Goal: Navigation & Orientation: Find specific page/section

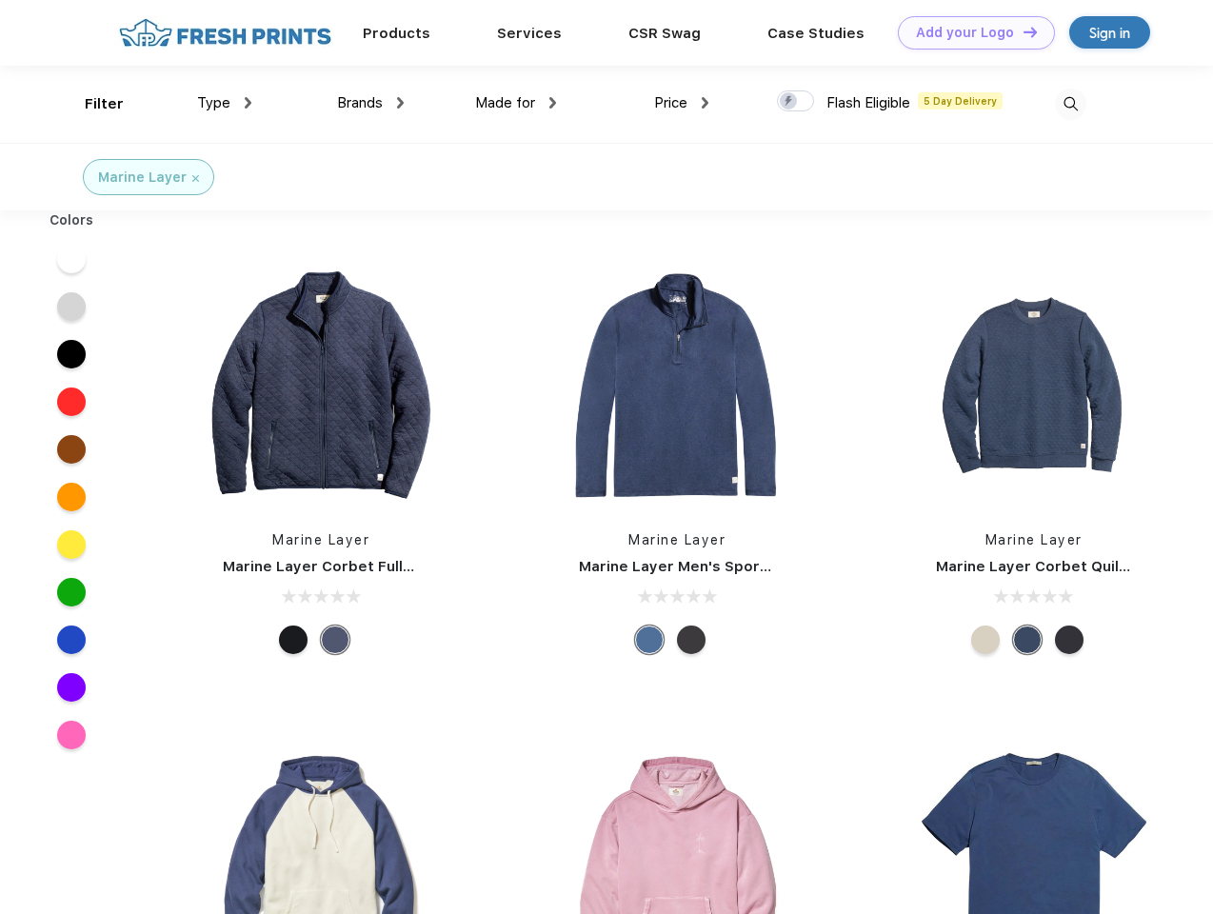
click at [969, 32] on link "Add your Logo Design Tool" at bounding box center [976, 32] width 157 height 33
click at [0, 0] on div "Design Tool" at bounding box center [0, 0] width 0 height 0
click at [1021, 31] on link "Add your Logo Design Tool" at bounding box center [976, 32] width 157 height 33
click at [91, 104] on div "Filter" at bounding box center [104, 104] width 39 height 22
click at [225, 103] on span "Type" at bounding box center [213, 102] width 33 height 17
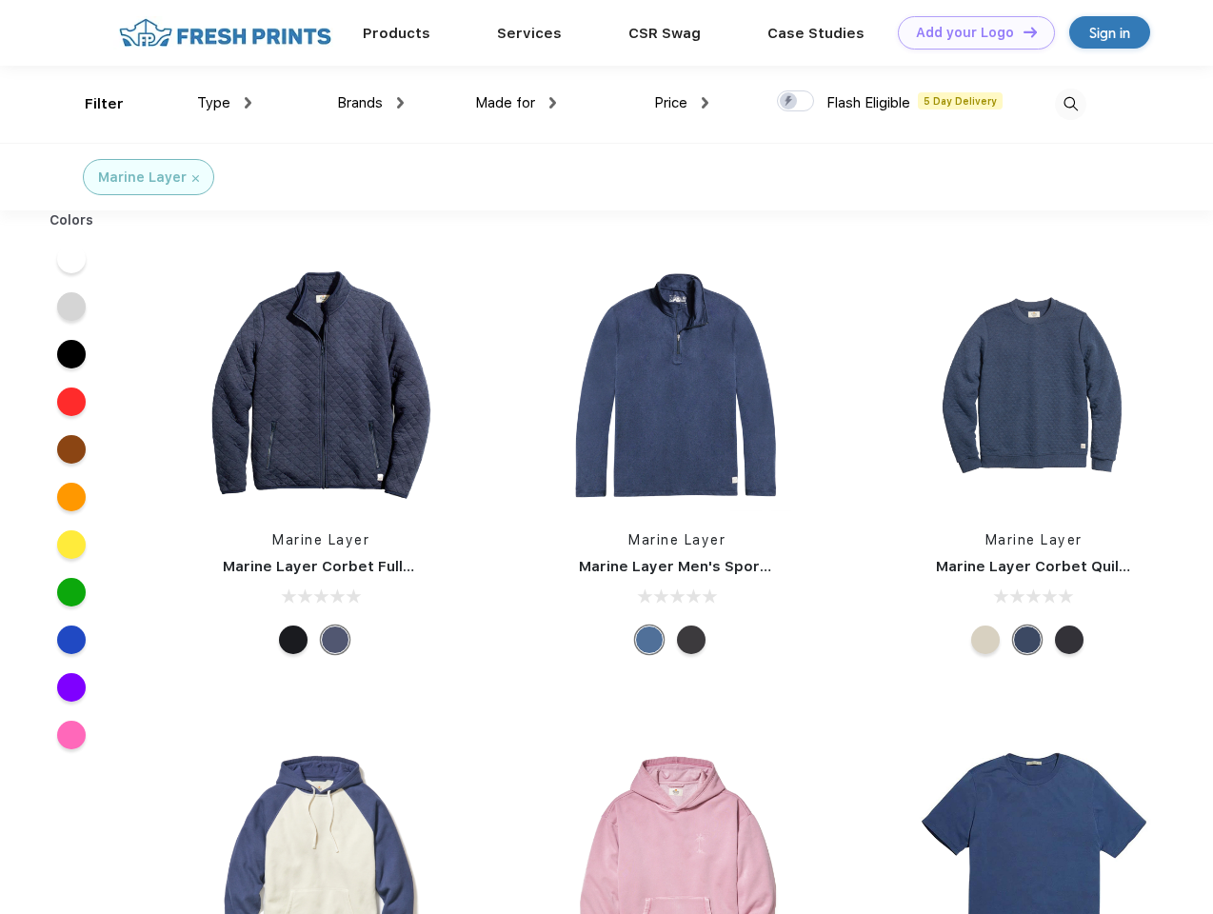
click at [370, 103] on span "Brands" at bounding box center [360, 102] width 46 height 17
click at [516, 103] on span "Made for" at bounding box center [505, 102] width 60 height 17
click at [682, 103] on span "Price" at bounding box center [670, 102] width 33 height 17
click at [796, 102] on div at bounding box center [795, 100] width 37 height 21
click at [789, 102] on input "checkbox" at bounding box center [783, 95] width 12 height 12
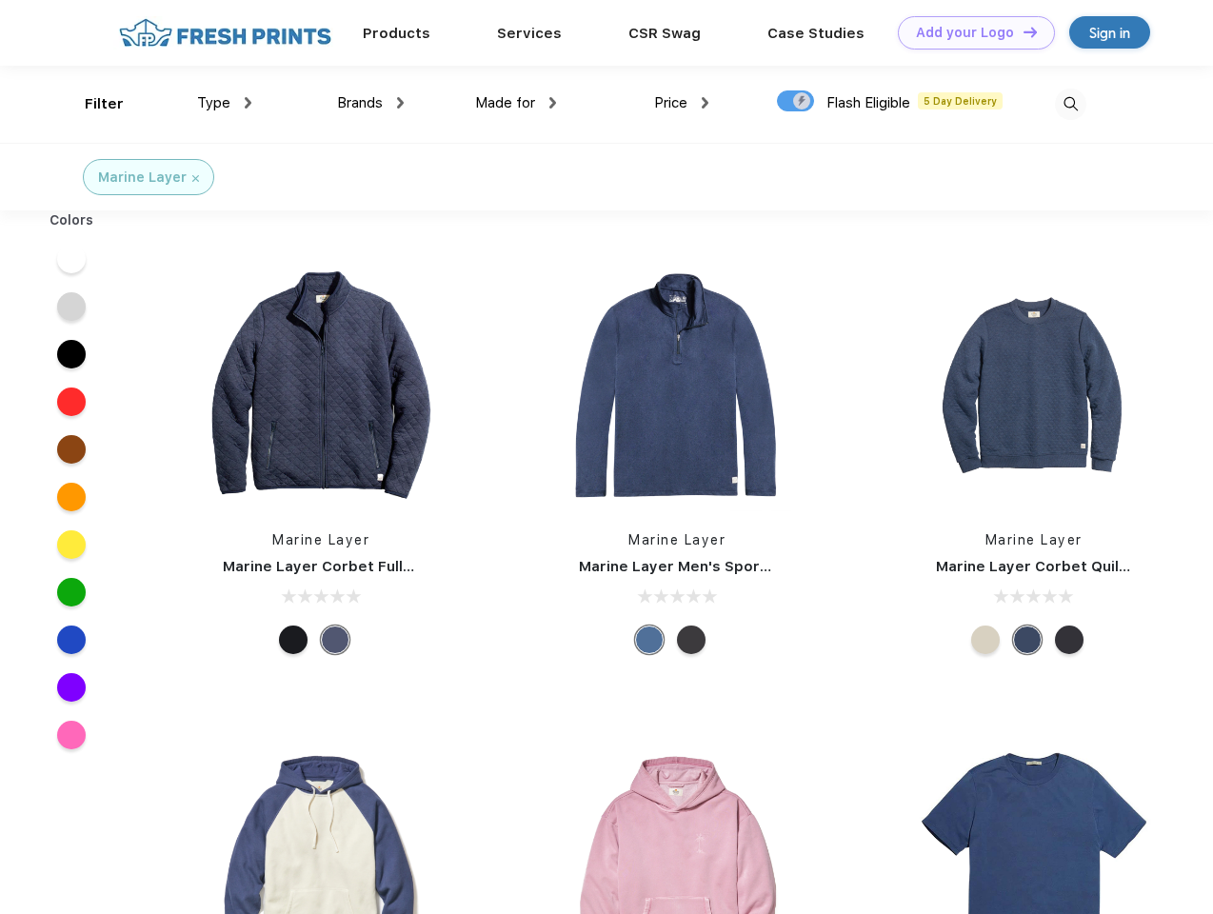
click at [1070, 104] on img at bounding box center [1070, 104] width 31 height 31
